Goal: Task Accomplishment & Management: Complete application form

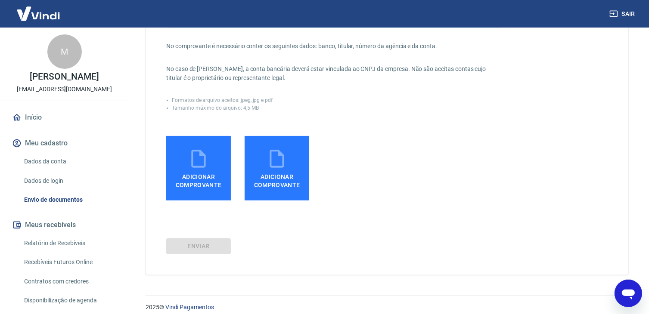
scroll to position [162, 0]
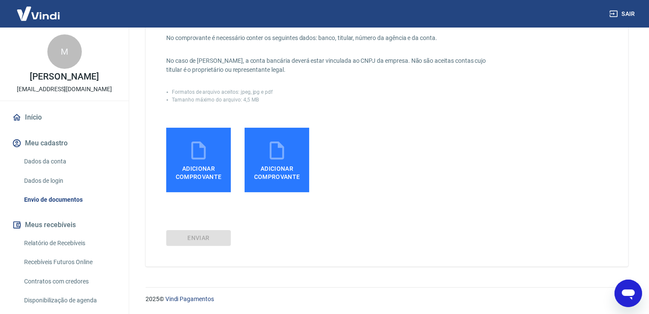
click at [200, 161] on icon at bounding box center [199, 151] width 22 height 22
click at [0, 0] on input "Adicionar comprovante" at bounding box center [0, 0] width 0 height 0
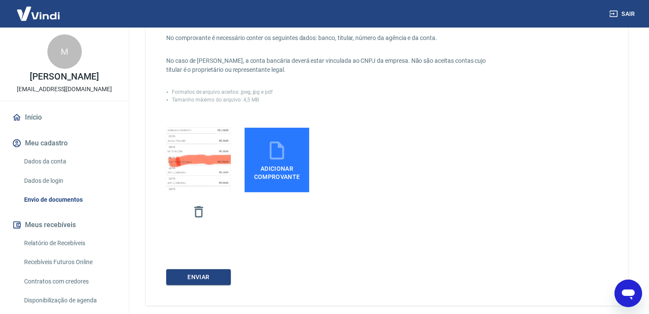
click at [279, 150] on icon at bounding box center [277, 151] width 22 height 22
click at [0, 0] on input "Adicionar comprovante" at bounding box center [0, 0] width 0 height 0
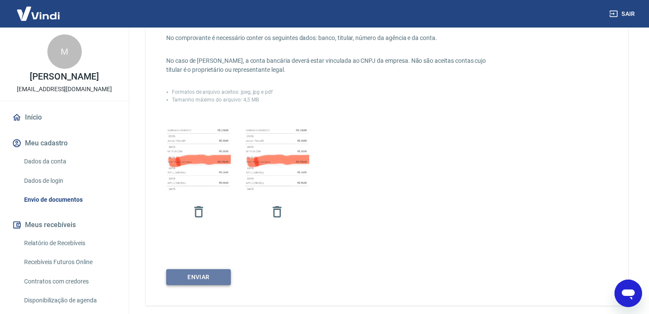
click at [199, 282] on button "ENVIAR" at bounding box center [198, 277] width 65 height 16
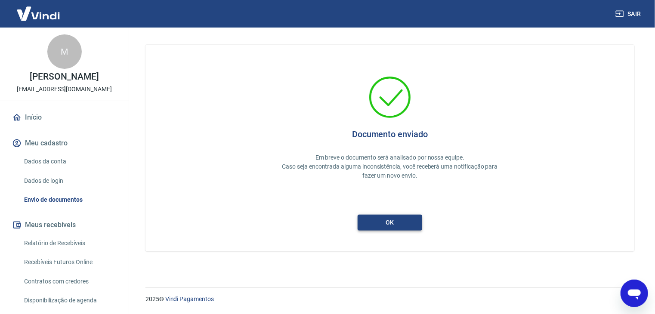
click at [383, 219] on button "ok" at bounding box center [390, 223] width 65 height 16
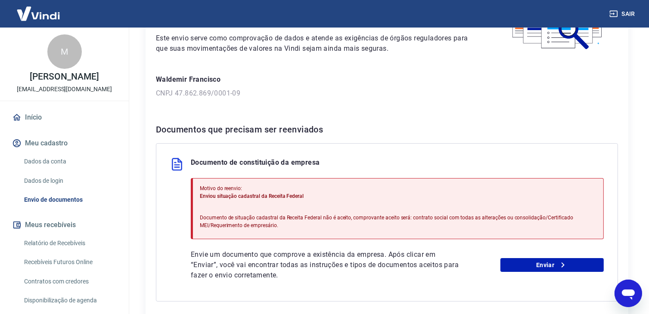
scroll to position [129, 0]
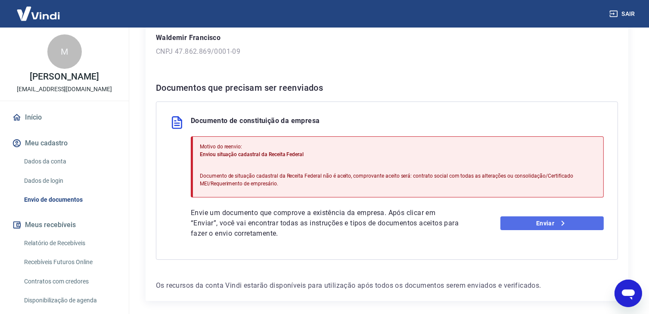
click at [551, 223] on link "Enviar" at bounding box center [551, 224] width 103 height 14
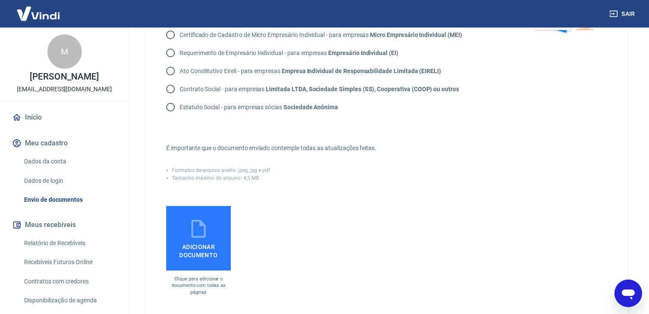
scroll to position [172, 0]
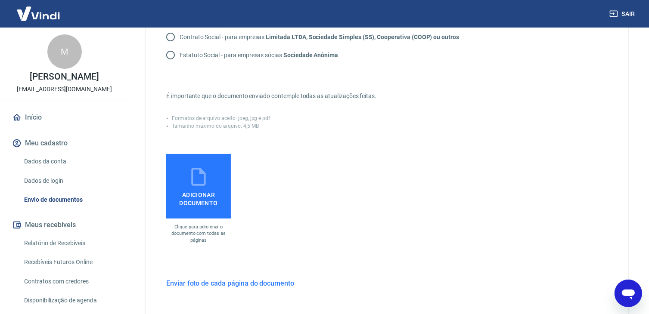
click at [192, 180] on icon at bounding box center [198, 177] width 14 height 18
click at [0, 0] on input "Adicionar documento" at bounding box center [0, 0] width 0 height 0
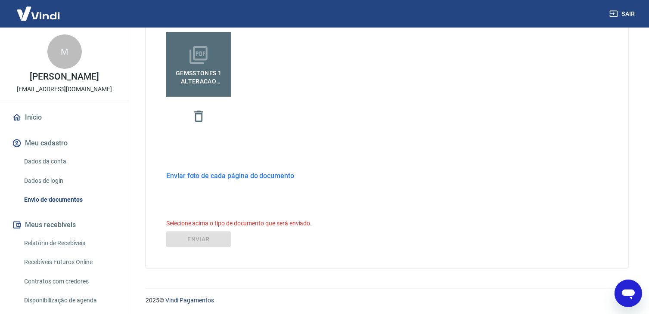
scroll to position [295, 0]
click at [227, 174] on h6 "Enviar foto de cada página do documento" at bounding box center [230, 175] width 128 height 11
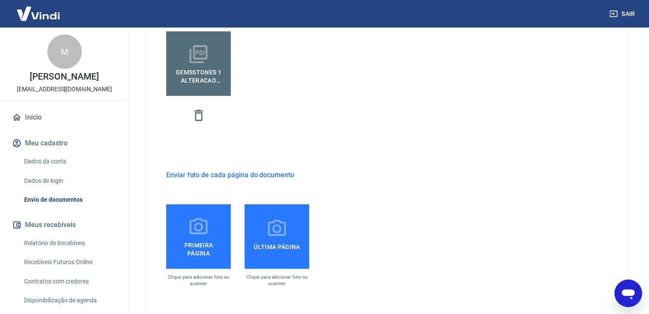
click at [196, 229] on icon at bounding box center [198, 226] width 18 height 16
click at [0, 0] on input "Primeira página" at bounding box center [0, 0] width 0 height 0
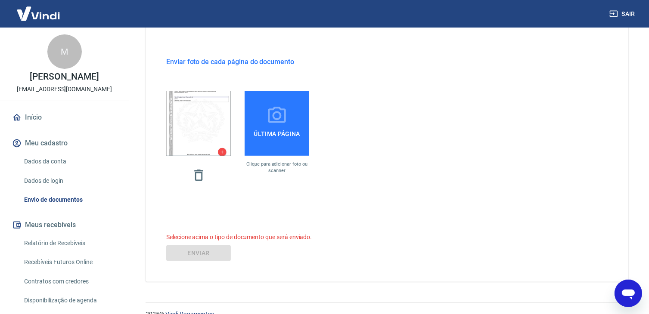
scroll to position [423, 0]
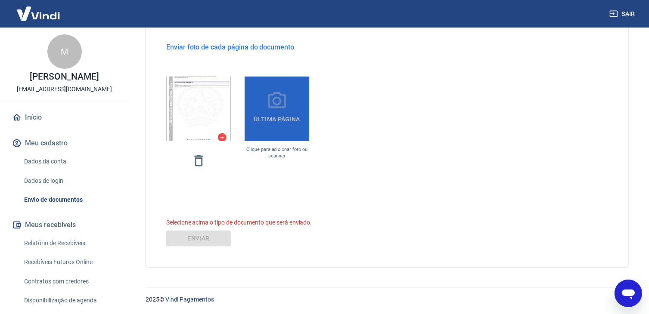
click at [279, 102] on icon at bounding box center [277, 101] width 22 height 22
click at [0, 0] on input "Última página" at bounding box center [0, 0] width 0 height 0
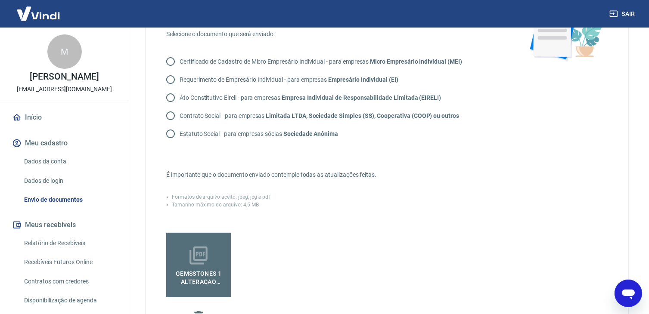
scroll to position [78, 0]
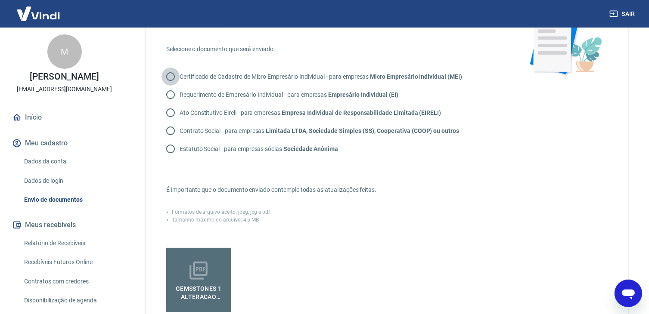
click at [172, 78] on input "Certificado de Cadastro de Micro Empresário Individual - para empresas Micro Em…" at bounding box center [170, 77] width 18 height 18
radio input "true"
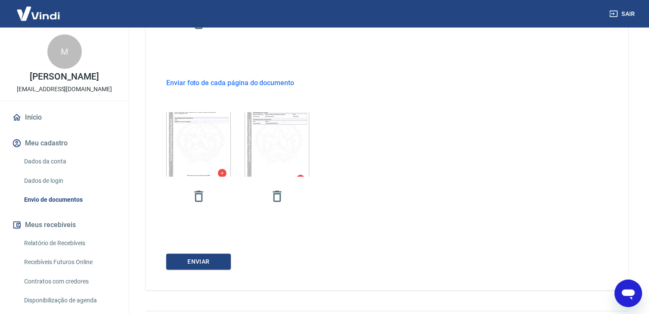
scroll to position [410, 0]
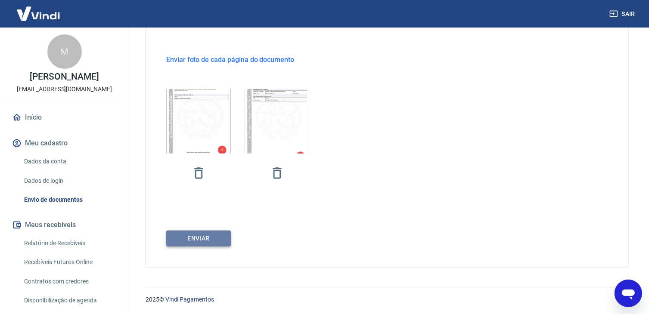
click at [210, 235] on button "ENVIAR" at bounding box center [198, 239] width 65 height 16
click at [196, 171] on icon "button" at bounding box center [198, 172] width 9 height 11
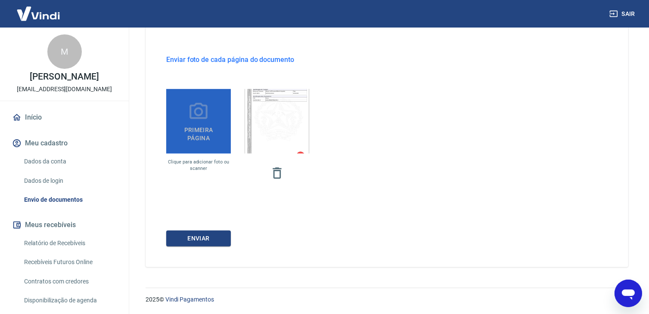
click at [200, 131] on span "Primeira página" at bounding box center [199, 132] width 58 height 19
click at [0, 0] on input "Primeira página" at bounding box center [0, 0] width 0 height 0
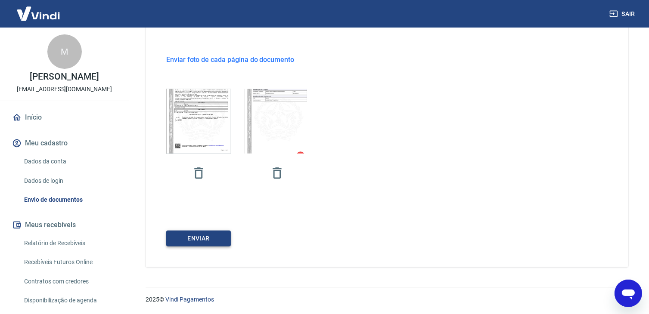
click at [201, 242] on button "ENVIAR" at bounding box center [198, 239] width 65 height 16
click at [191, 176] on icon "button" at bounding box center [198, 173] width 15 height 15
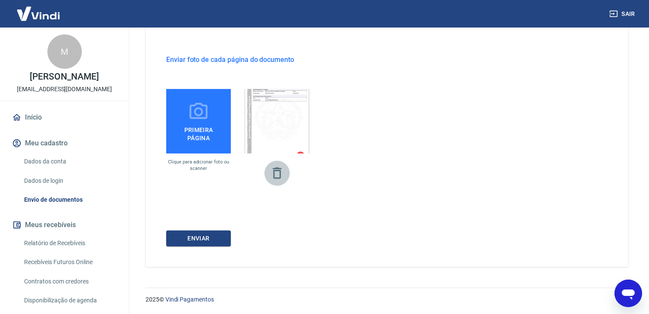
click at [281, 172] on icon "button" at bounding box center [276, 173] width 15 height 15
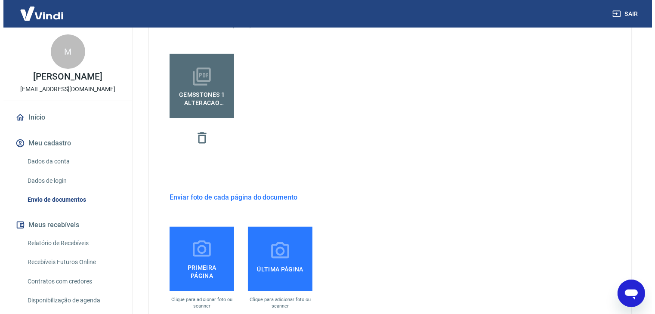
scroll to position [390, 0]
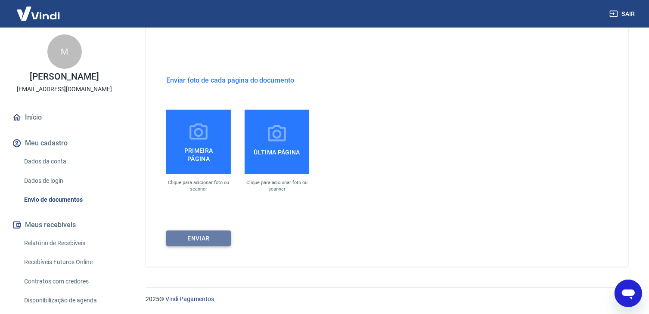
click at [211, 237] on button "ENVIAR" at bounding box center [198, 239] width 65 height 16
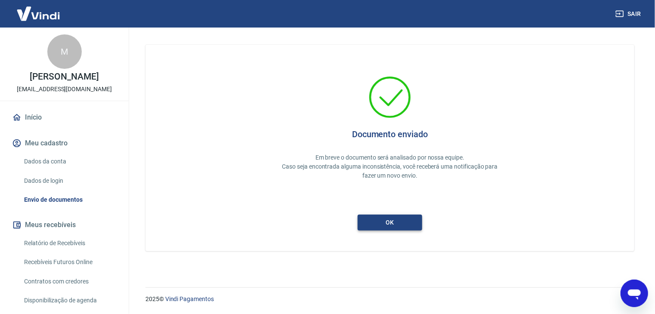
click at [398, 223] on button "ok" at bounding box center [390, 223] width 65 height 16
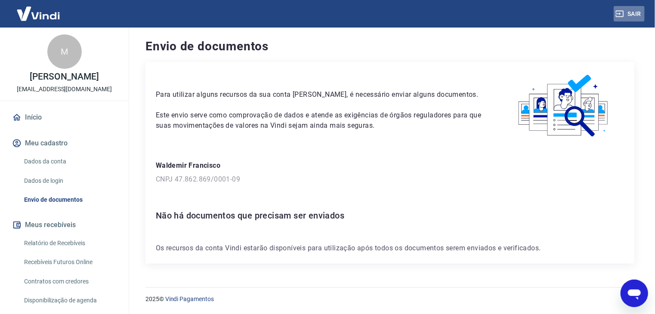
click at [638, 10] on button "Sair" at bounding box center [629, 14] width 31 height 16
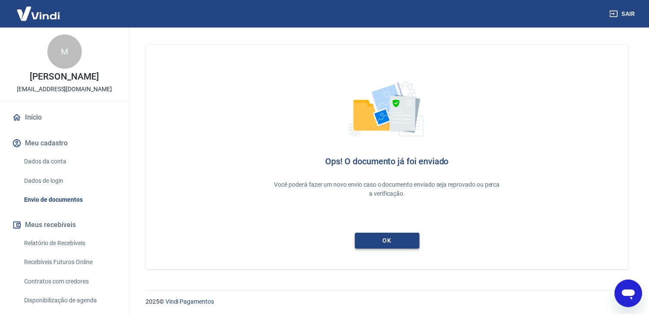
click at [382, 243] on link "ok" at bounding box center [387, 241] width 65 height 16
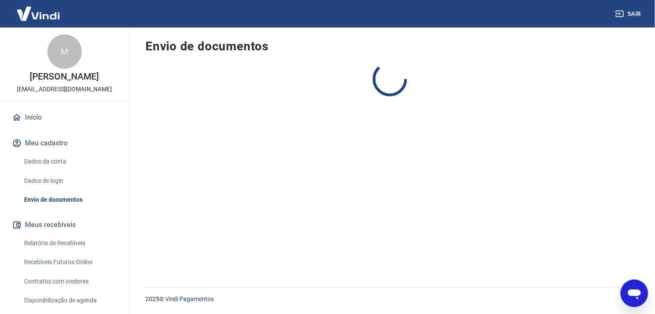
click at [382, 243] on div at bounding box center [390, 164] width 489 height 205
